Goal: Task Accomplishment & Management: Use online tool/utility

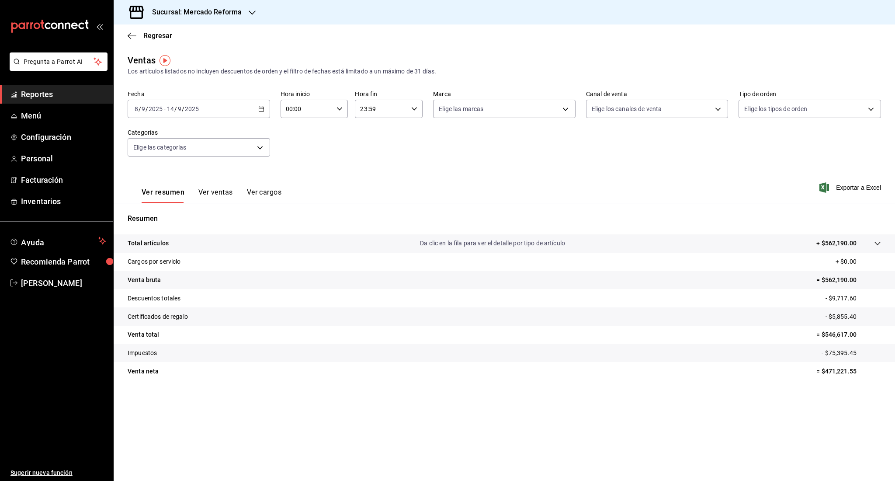
click at [56, 94] on span "Reportes" at bounding box center [63, 94] width 85 height 12
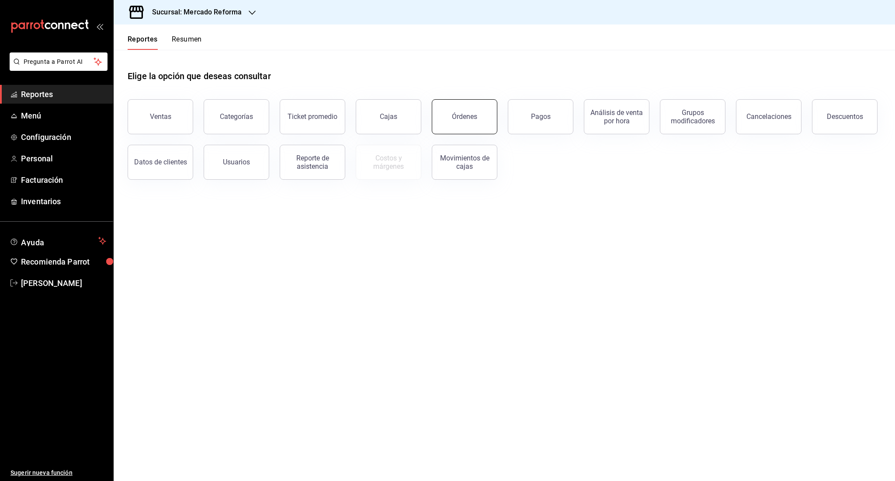
click at [462, 113] on div "Órdenes" at bounding box center [464, 116] width 25 height 8
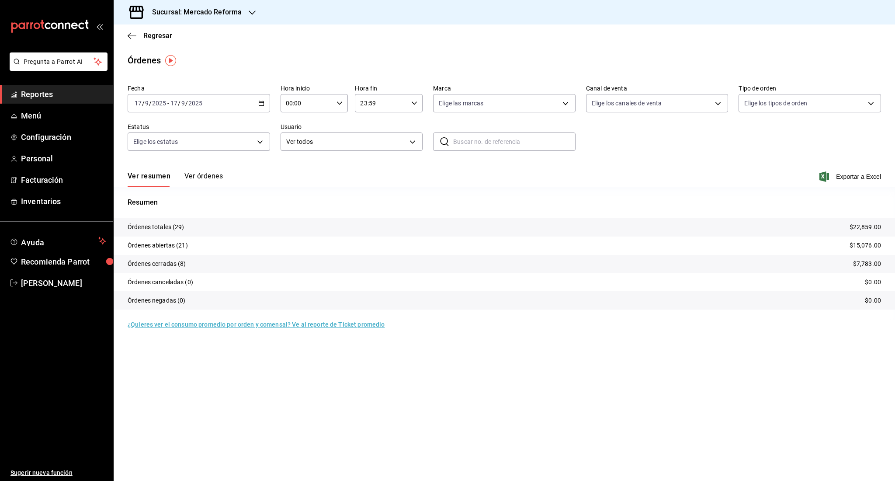
click at [199, 106] on input "2025" at bounding box center [195, 103] width 15 height 7
click at [168, 222] on li "Rango de fechas" at bounding box center [169, 228] width 82 height 20
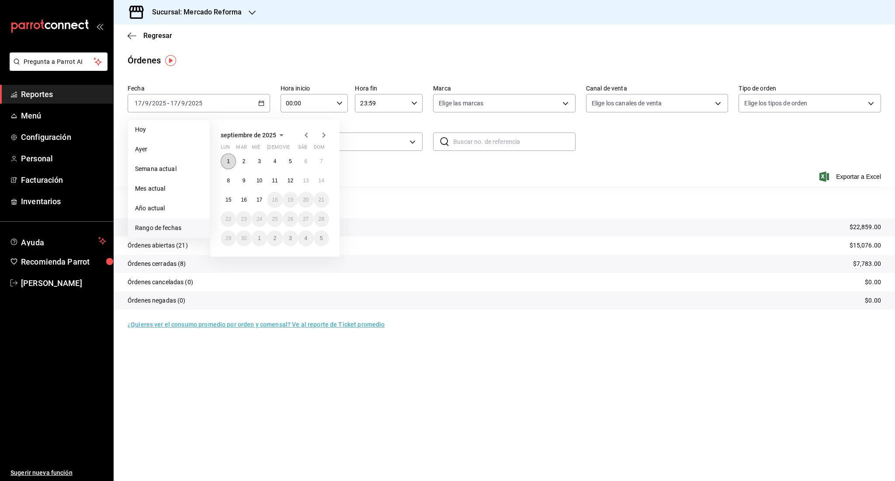
click at [233, 162] on button "1" at bounding box center [228, 161] width 15 height 16
click at [259, 199] on abbr "17" at bounding box center [260, 200] width 6 height 6
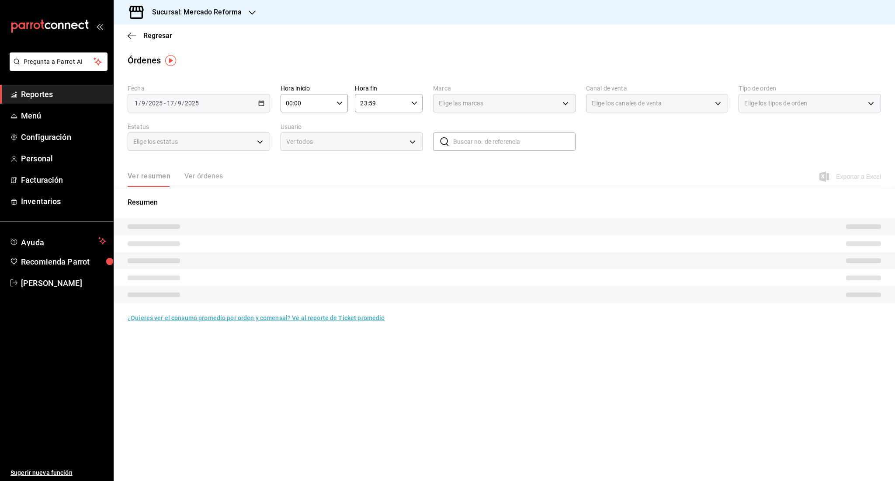
click at [387, 102] on input "23:59" at bounding box center [381, 102] width 53 height 17
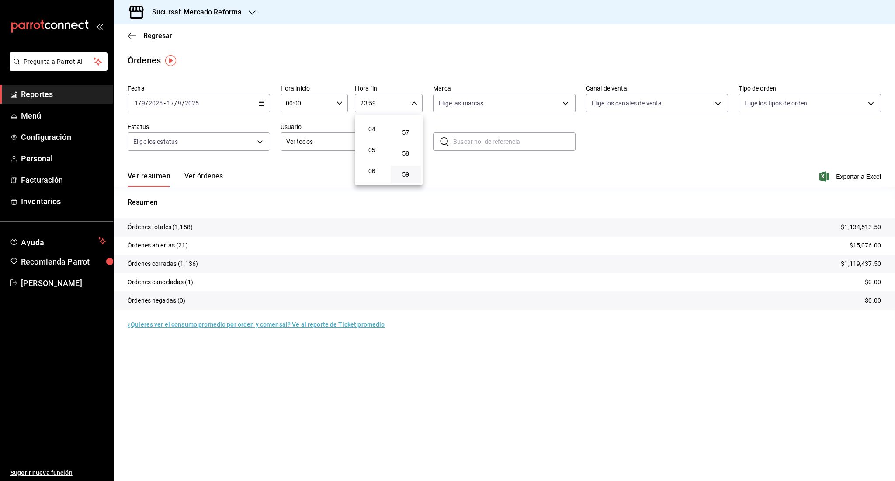
scroll to position [84, 0]
click at [372, 164] on span "06" at bounding box center [372, 167] width 20 height 7
type input "06:59"
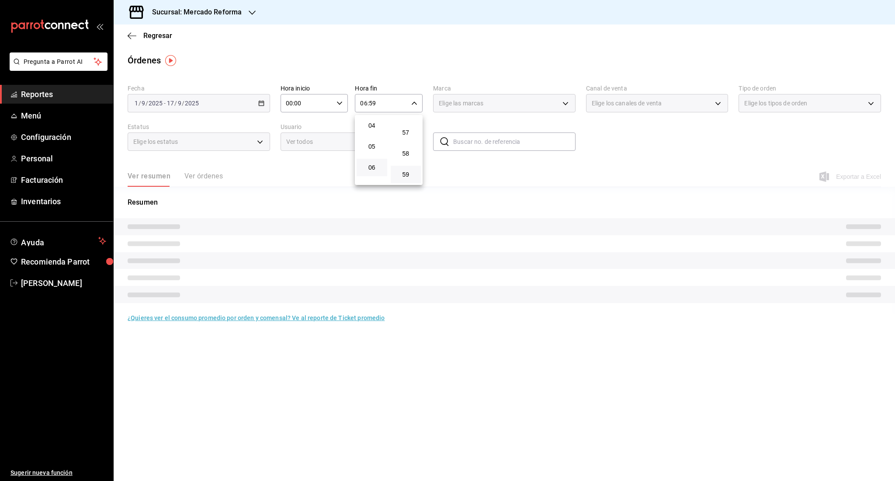
click at [631, 182] on div at bounding box center [447, 240] width 895 height 481
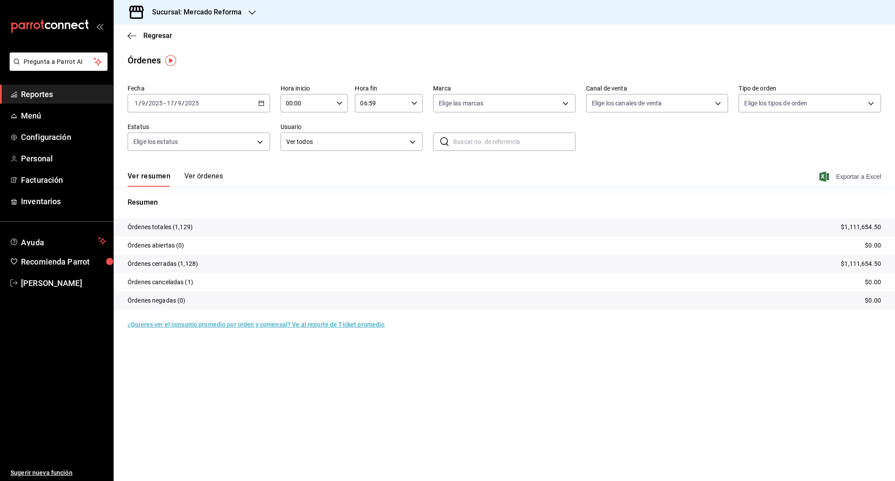
click at [823, 172] on icon "button" at bounding box center [824, 176] width 10 height 10
click at [41, 97] on span "Reportes" at bounding box center [63, 94] width 85 height 12
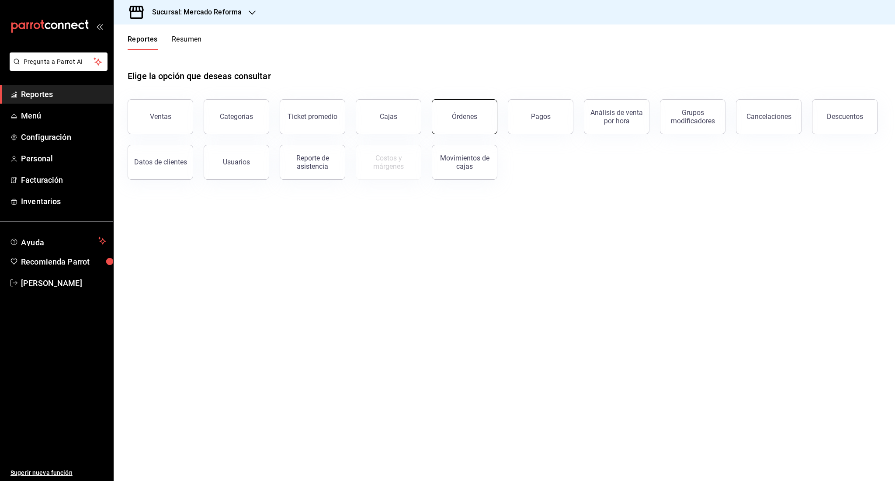
click at [459, 120] on div "Órdenes" at bounding box center [464, 116] width 25 height 8
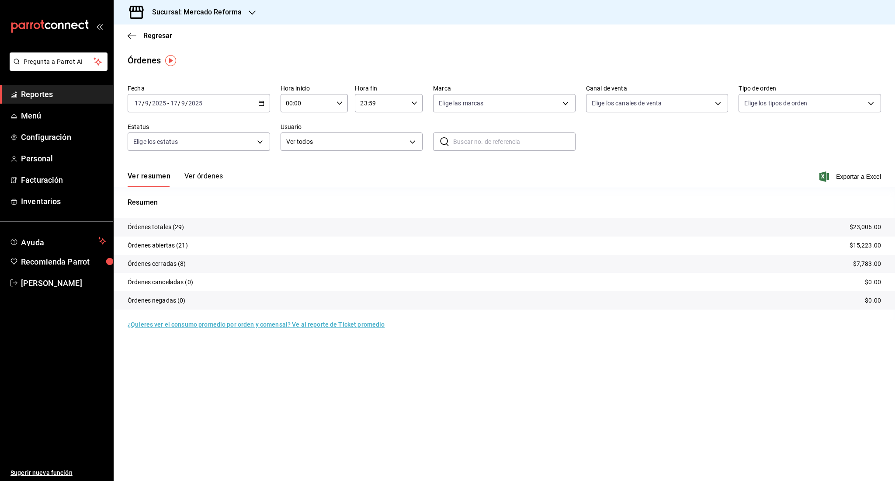
click at [193, 104] on input "2025" at bounding box center [195, 103] width 15 height 7
click at [190, 226] on span "Rango de fechas" at bounding box center [169, 227] width 68 height 9
click at [227, 25] on div "Regresar" at bounding box center [504, 35] width 781 height 22
click at [228, 20] on div "Sucursal: Mercado Reforma" at bounding box center [190, 12] width 139 height 24
click at [199, 58] on div "Mochomos ([GEOGRAPHIC_DATA])" at bounding box center [179, 57] width 117 height 9
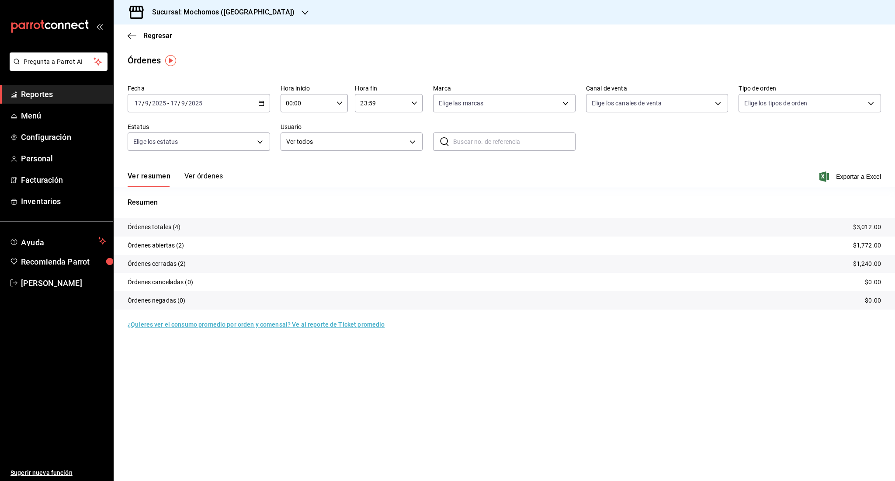
click at [194, 106] on input "2025" at bounding box center [195, 103] width 15 height 7
click at [187, 220] on li "Rango de fechas" at bounding box center [169, 228] width 82 height 20
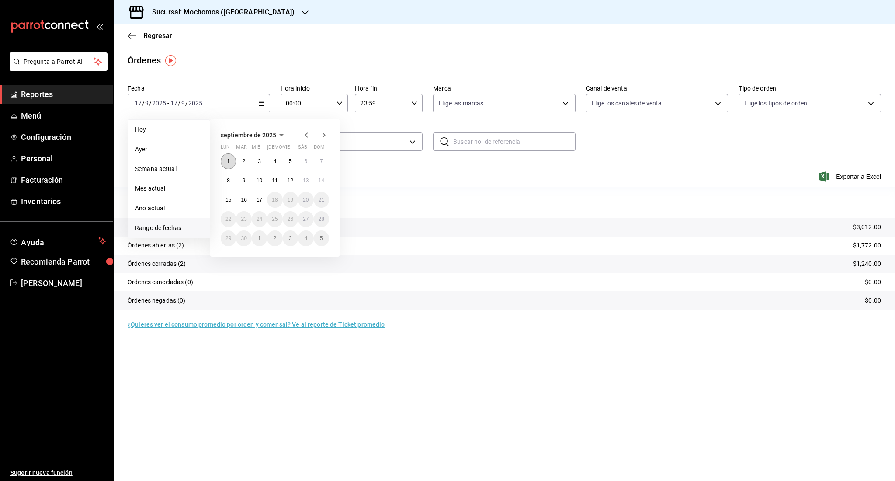
click at [230, 163] on button "1" at bounding box center [228, 161] width 15 height 16
click at [257, 205] on button "17" at bounding box center [259, 200] width 15 height 16
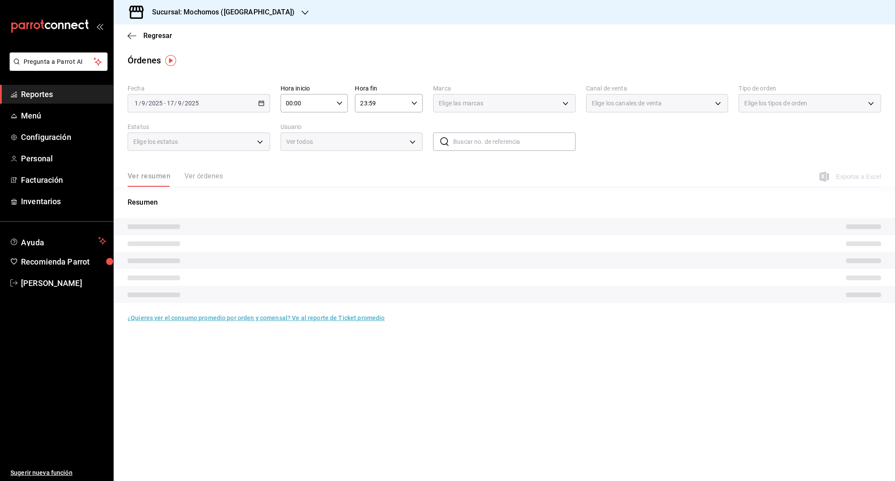
click at [332, 102] on input "00:00" at bounding box center [307, 102] width 53 height 17
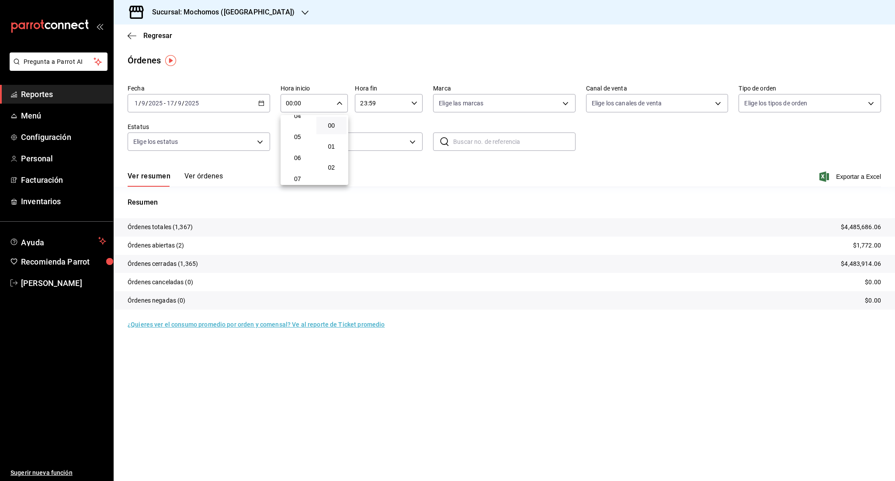
scroll to position [94, 0]
click at [294, 158] on span "06" at bounding box center [298, 156] width 20 height 7
type input "06:00"
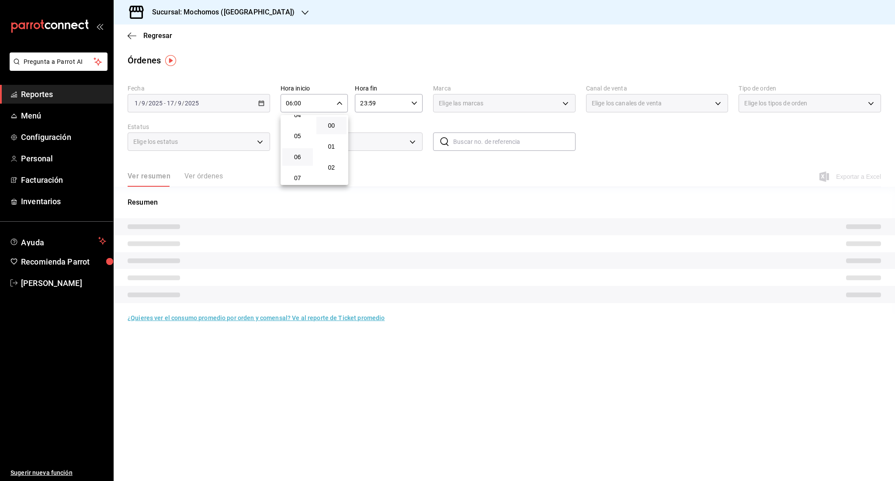
click at [328, 43] on div at bounding box center [447, 240] width 895 height 481
click at [382, 106] on input "23:59" at bounding box center [381, 102] width 53 height 17
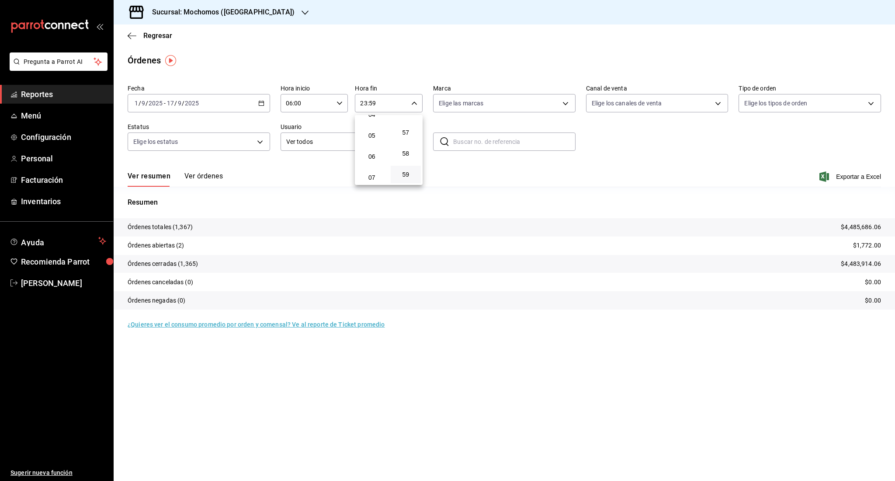
scroll to position [111, 0]
click at [372, 144] on button "06" at bounding box center [372, 140] width 31 height 17
type input "06:59"
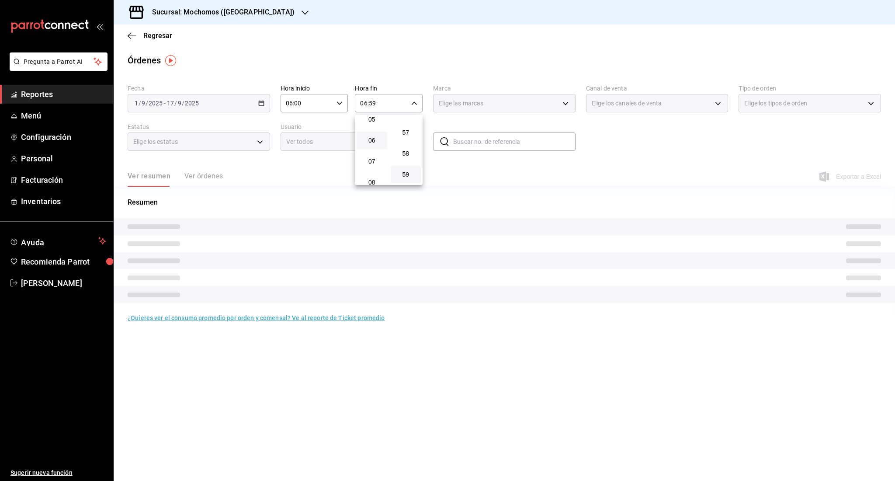
click at [363, 78] on div at bounding box center [447, 240] width 895 height 481
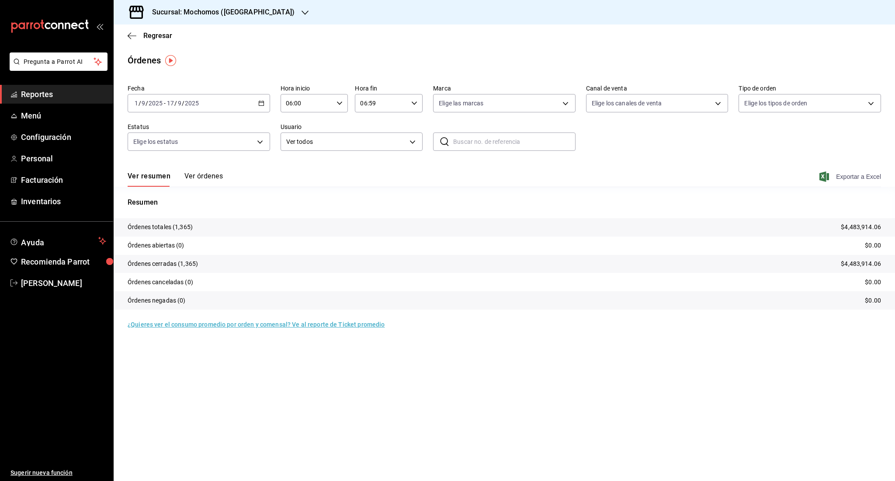
click at [859, 176] on span "Exportar a Excel" at bounding box center [851, 176] width 60 height 10
click at [844, 174] on span "Exportar a Excel" at bounding box center [851, 176] width 60 height 10
click at [798, 151] on div "Fecha [DATE] [DATE] - [DATE] [DATE] Hora inicio 06:00 Hora inicio Hora fin 06:5…" at bounding box center [504, 121] width 753 height 80
drag, startPoint x: 735, startPoint y: 73, endPoint x: 773, endPoint y: 110, distance: 53.5
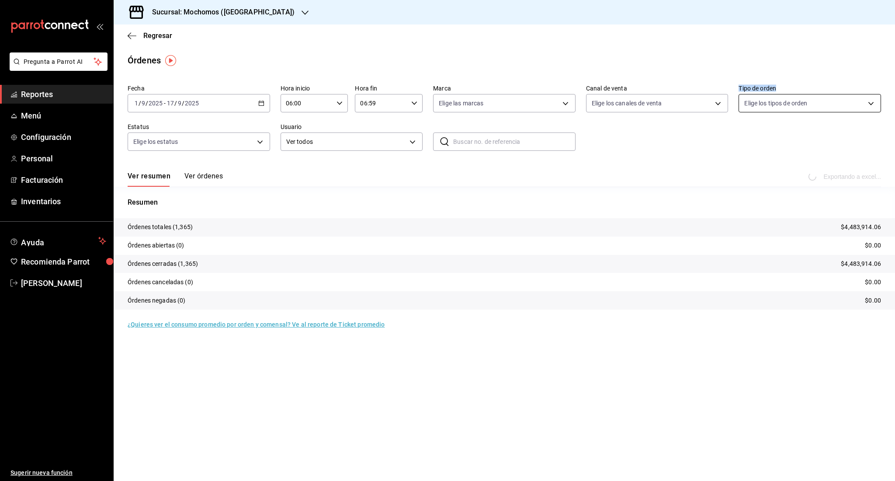
click at [773, 110] on main "Regresar Órdenes Fecha [DATE] [DATE] - [DATE] [DATE] Hora inicio 06:00 Hora ini…" at bounding box center [504, 252] width 781 height 456
click at [771, 160] on div "Fecha [DATE] [DATE] - [DATE] [DATE] Hora inicio 06:00 Hora inicio Hora fin 06:5…" at bounding box center [504, 121] width 753 height 80
